Goal: Transaction & Acquisition: Subscribe to service/newsletter

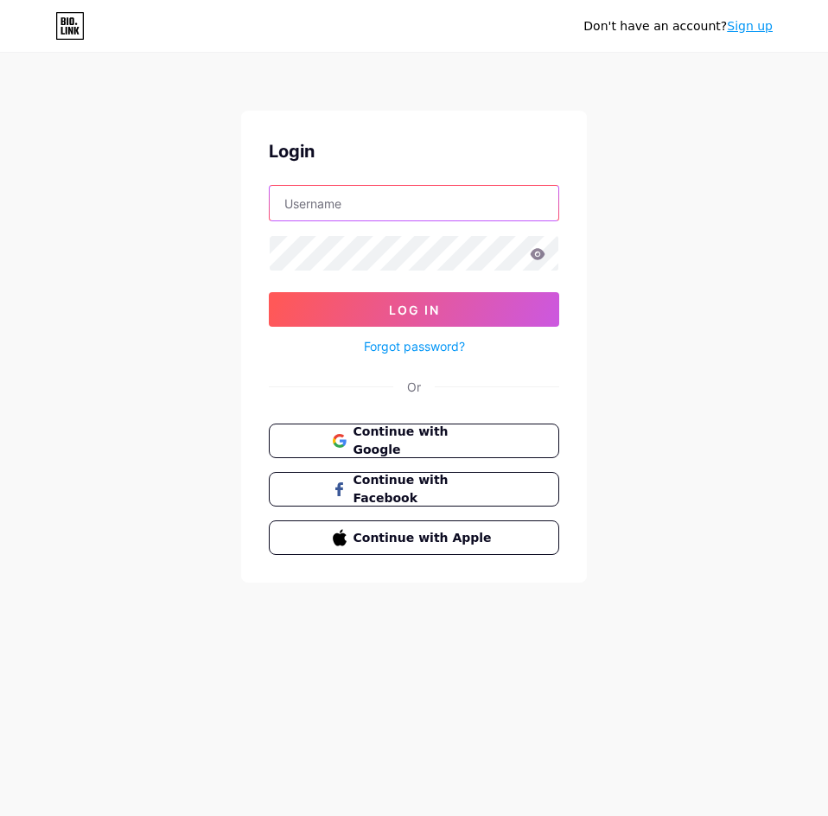
click at [354, 200] on input "text" at bounding box center [414, 203] width 289 height 35
paste input "aspenbarbershop"
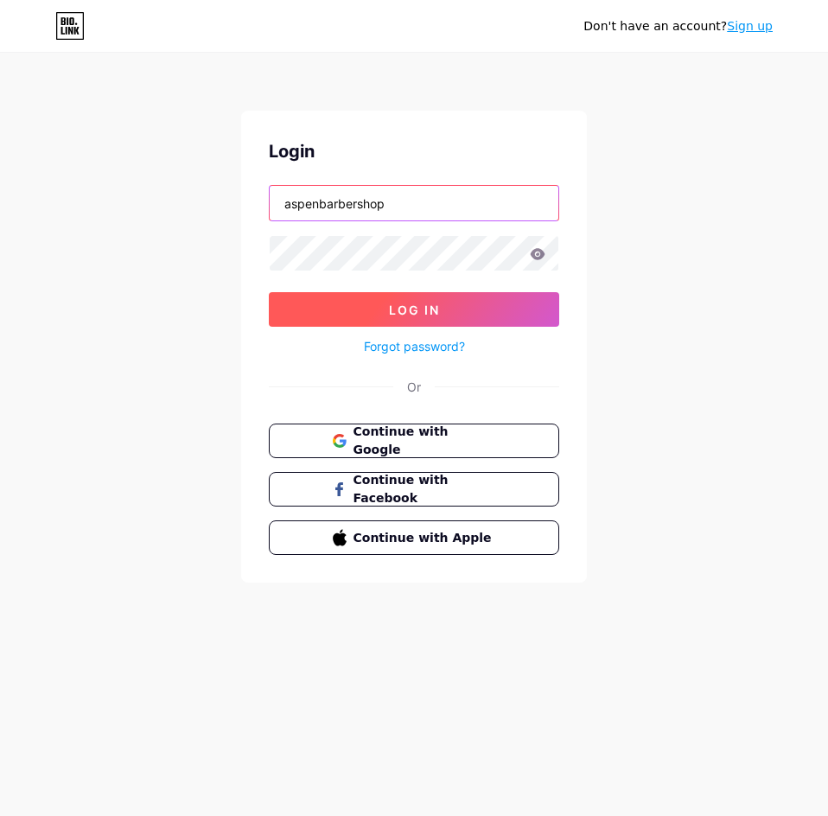
type input "aspenbarbershop"
click at [386, 302] on button "Log In" at bounding box center [414, 309] width 290 height 35
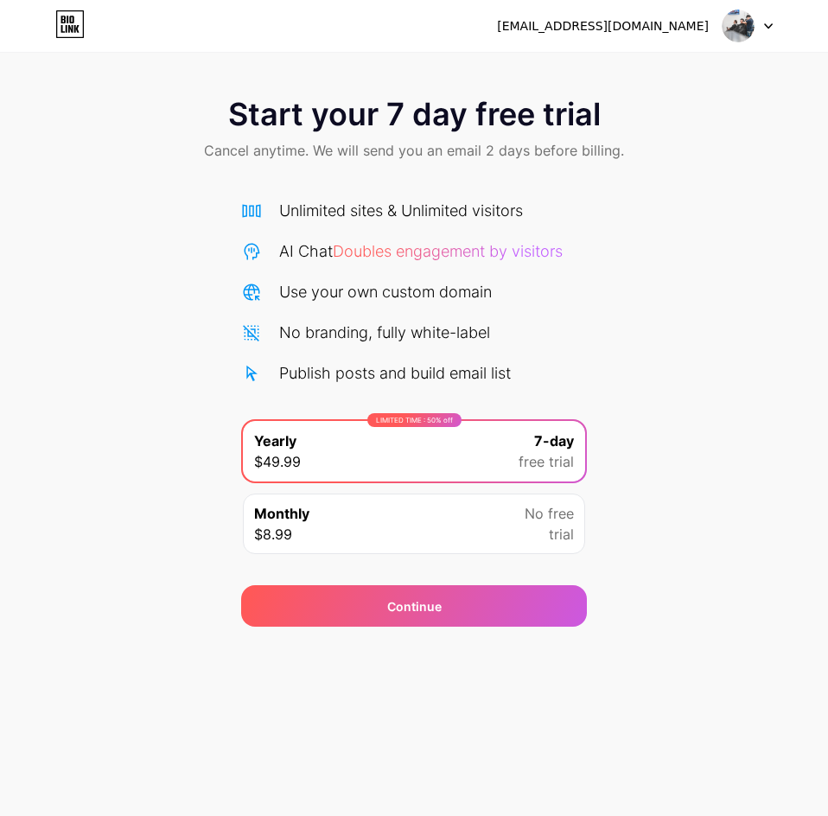
click at [746, 29] on img at bounding box center [738, 26] width 33 height 33
click at [613, 380] on div "Start your 7 day free trial Cancel anytime. We will send you an email 2 days be…" at bounding box center [414, 353] width 828 height 547
